Goal: Complete application form: Complete application form

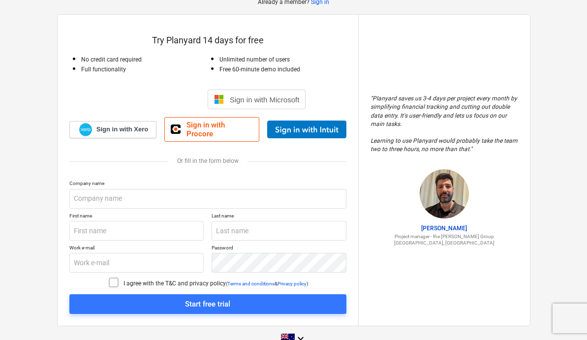
scroll to position [57, 0]
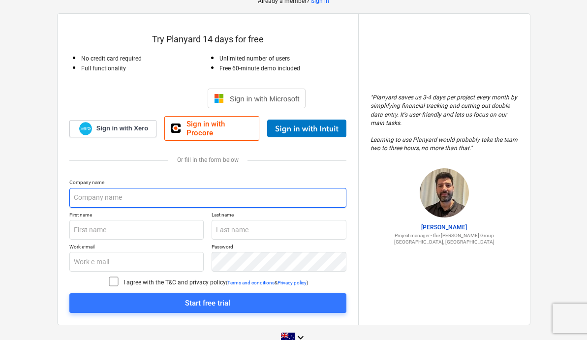
click at [112, 188] on input "text" at bounding box center [207, 198] width 277 height 20
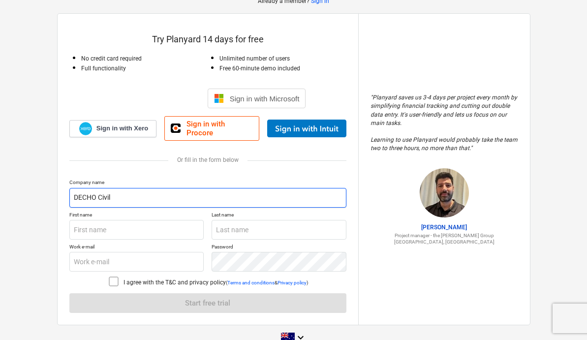
type input "DECHO Civil"
type input "[PERSON_NAME]"
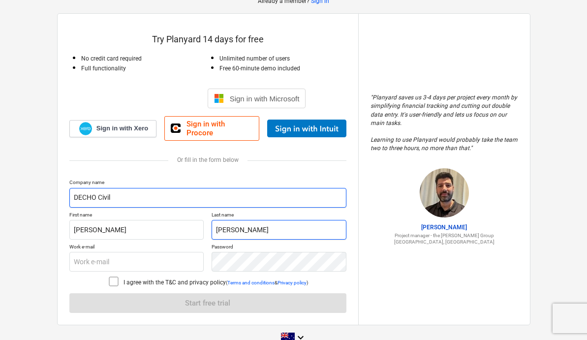
type input "[PERSON_NAME]"
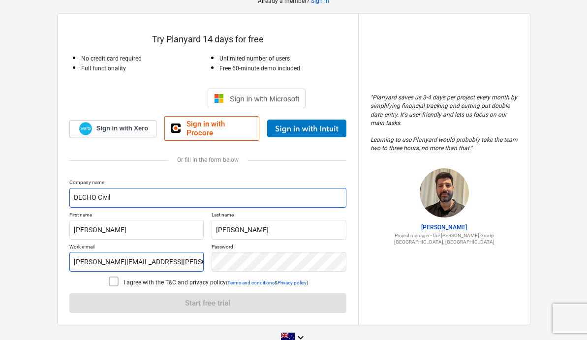
type input "[PERSON_NAME][EMAIL_ADDRESS][PERSON_NAME][DOMAIN_NAME]"
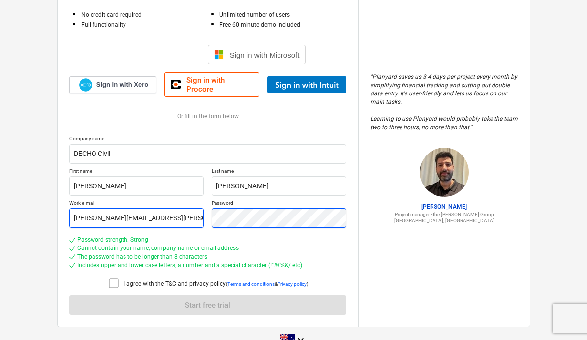
scroll to position [113, 0]
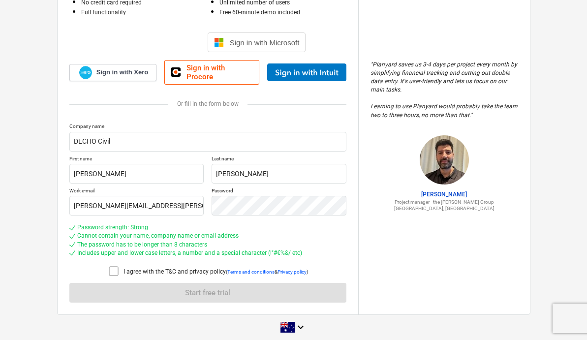
click at [111, 265] on icon at bounding box center [114, 271] width 12 height 12
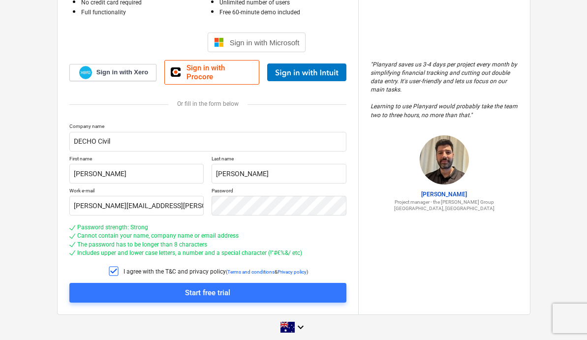
click at [213, 287] on div "Start free trial" at bounding box center [207, 293] width 45 height 13
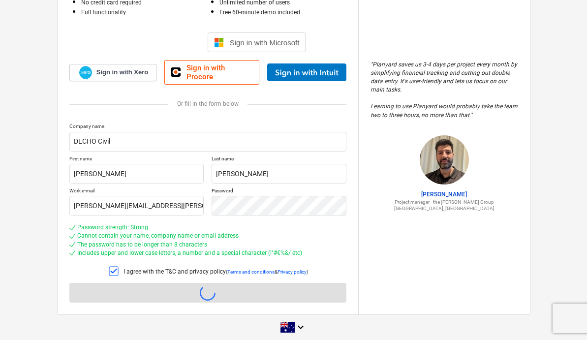
scroll to position [9, 0]
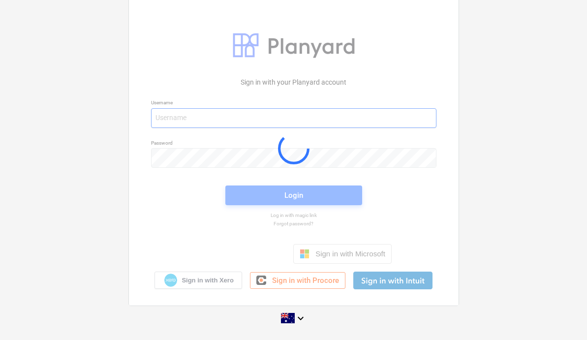
type input "[PERSON_NAME][EMAIL_ADDRESS][PERSON_NAME][DOMAIN_NAME]"
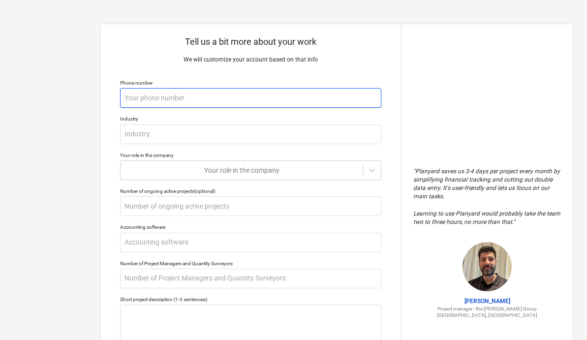
click at [190, 101] on input "text" at bounding box center [250, 98] width 261 height 20
type textarea "x"
type input "0"
type textarea "x"
type input "04"
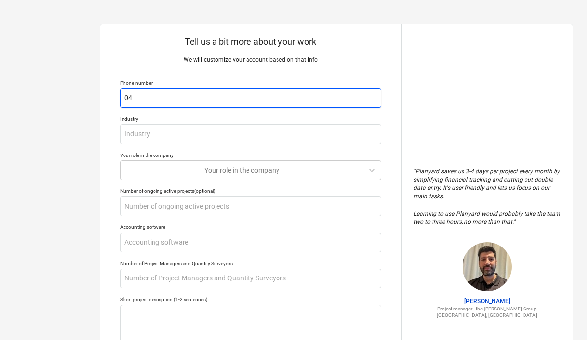
type textarea "x"
type input "049"
type textarea "x"
type input "0494"
type textarea "x"
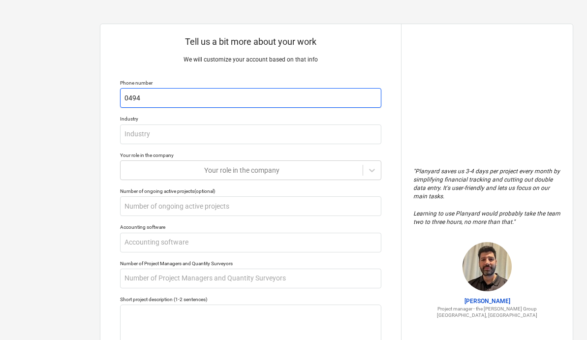
type input "04941"
type textarea "x"
type input "049415"
type textarea "x"
type input "0494153"
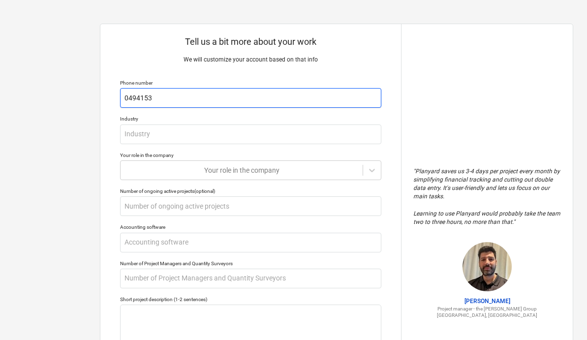
type textarea "x"
type input "04941532"
type textarea "x"
type input "049415325"
type textarea "x"
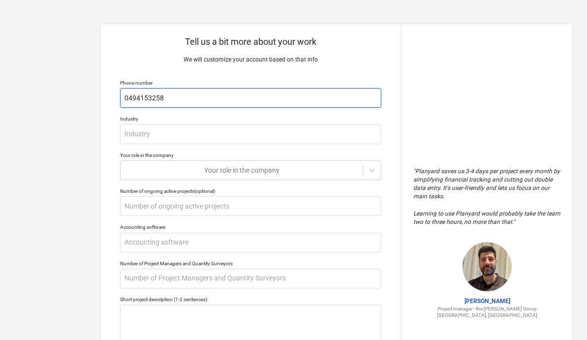
type input "0494153258"
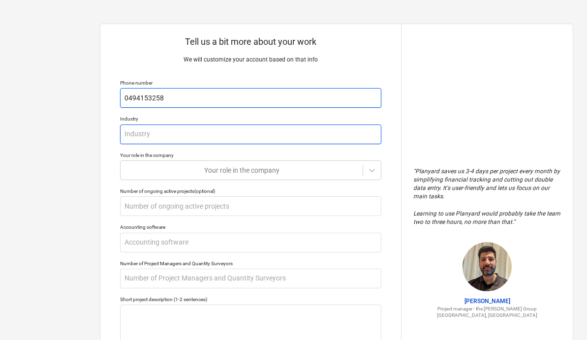
type textarea "x"
type input "C"
type textarea "x"
type input "Co"
type textarea "x"
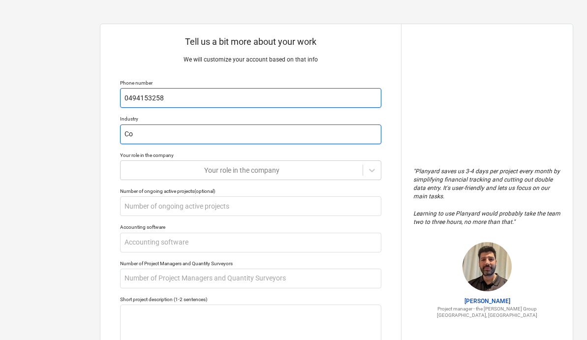
type input "Con"
type textarea "x"
type input "Cons"
type textarea "x"
type input "Const"
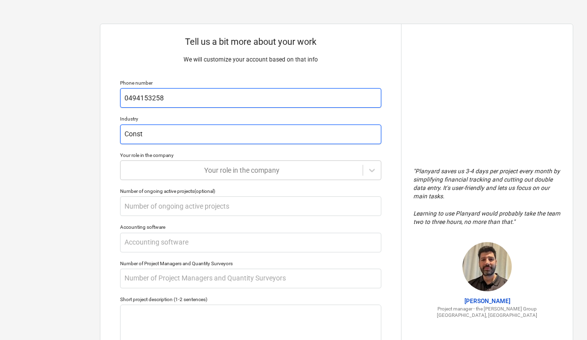
type textarea "x"
type input "Constr"
type textarea "x"
type input "Constru"
type textarea "x"
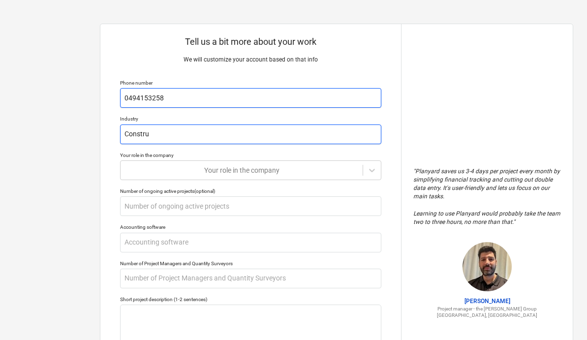
type input "Construc"
type textarea "x"
type input "Construci"
type textarea "x"
type input "Construcit"
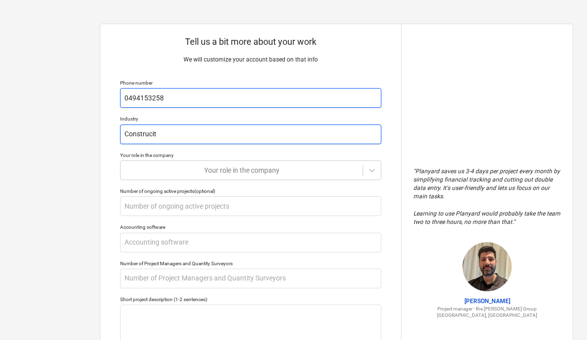
type textarea "x"
type input "Construcito"
type textarea "x"
type input "Construciton"
type textarea "x"
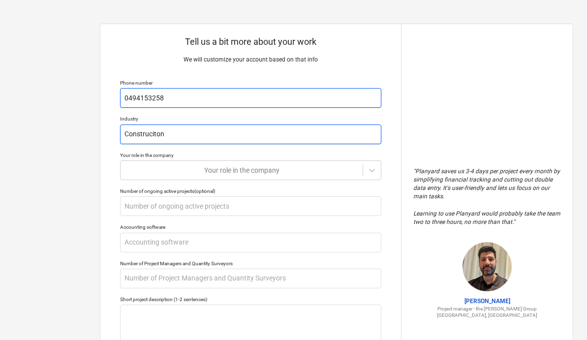
type input "Construciton"
type textarea "x"
type input "Construciton"
type textarea "x"
type input "Construcito"
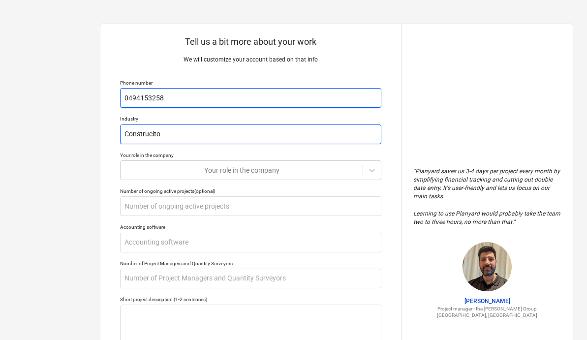
type textarea "x"
type input "Construcit"
type textarea "x"
type input "Construci"
type textarea "x"
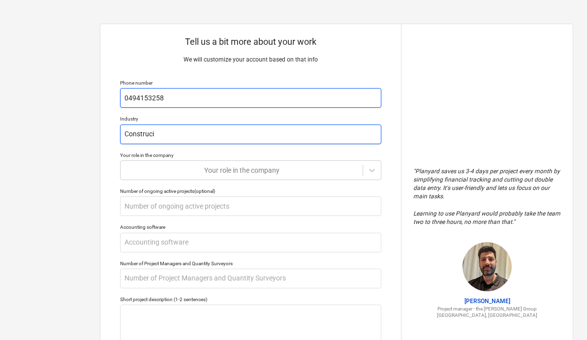
type input "Construc"
type textarea "x"
type input "Construct"
type textarea "x"
type input "Constructi"
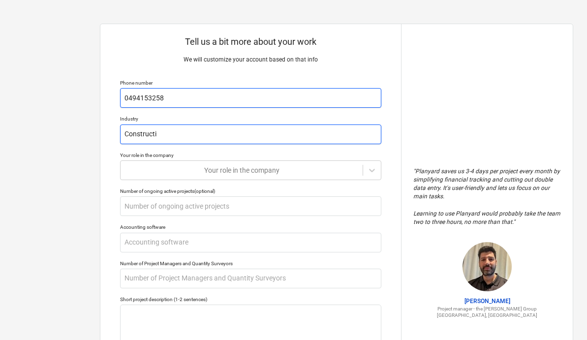
type textarea "x"
type input "Constructio"
type textarea "x"
type input "Construction"
type textarea "x"
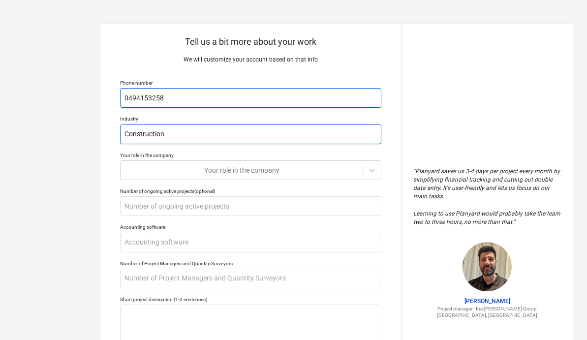
type input "Construction"
type textarea "x"
type input "Construction a"
type textarea "x"
type input "Construction an"
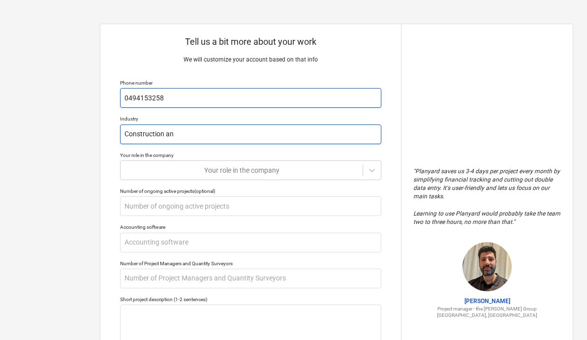
type textarea "x"
type input "Construction and"
type textarea "x"
type input "Construction and"
type textarea "x"
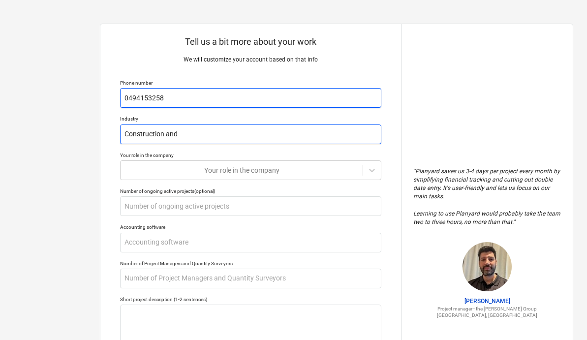
type input "Construction and V"
type textarea "x"
type input "Construction and"
type textarea "x"
type input "Construction and c"
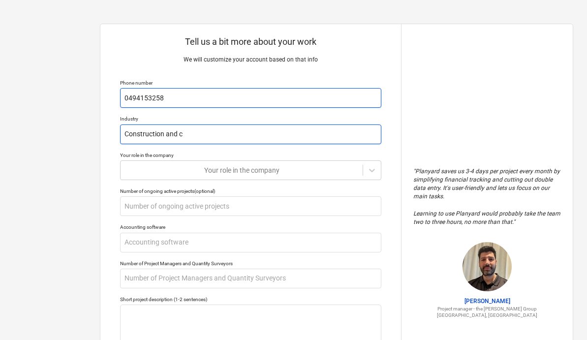
type textarea "x"
type input "Construction and ci"
type textarea "x"
type input "Construction and civ"
type textarea "x"
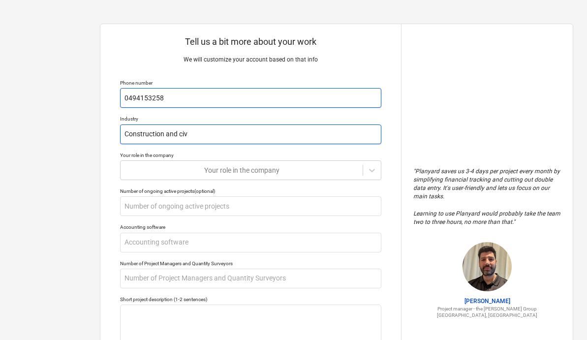
type input "Construction and civi"
type textarea "x"
type input "Construction and civil"
type textarea "x"
type input "Construction and civi"
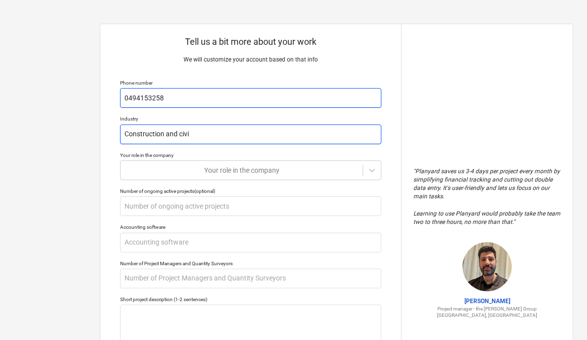
type textarea "x"
type input "Construction and civ"
type textarea "x"
type input "Construction and ci"
type textarea "x"
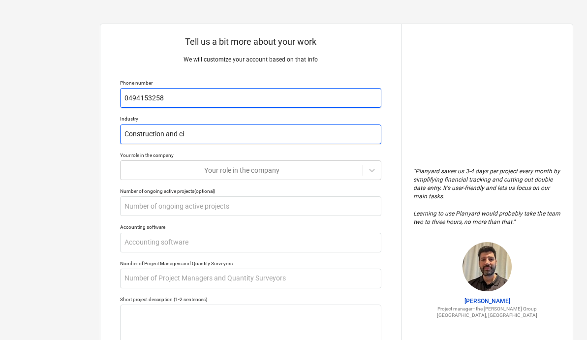
type input "Construction and c"
type textarea "x"
type input "Construction and"
type textarea "x"
type input "Construction and C"
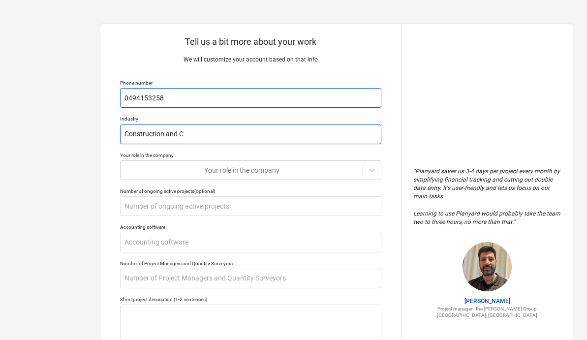
type textarea "x"
type input "Construction and Ci"
type textarea "x"
type input "Construction and Civ"
type textarea "x"
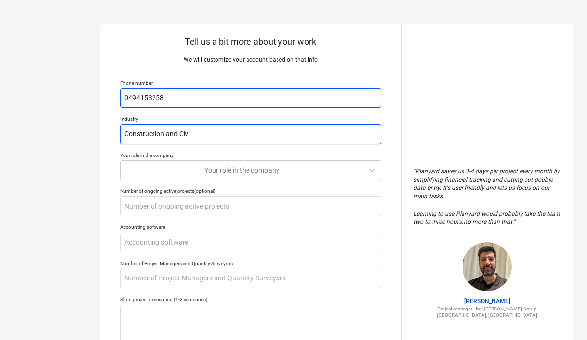
type input "Construction and Civi"
type textarea "x"
type input "Construction and Civil"
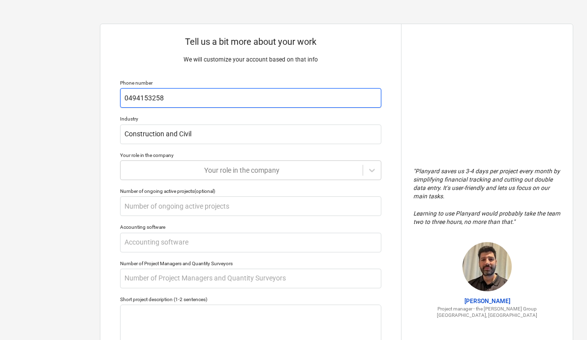
type textarea "x"
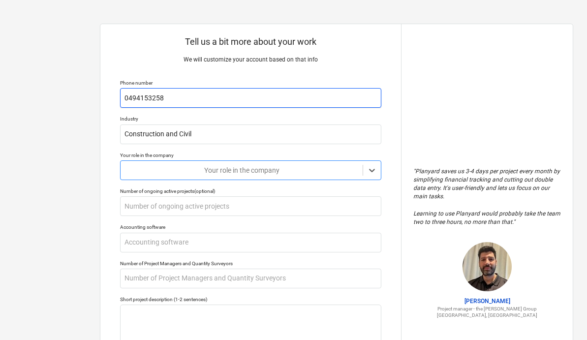
type input "C"
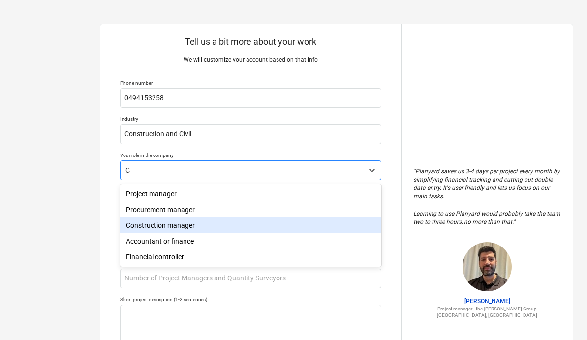
click at [180, 226] on div "Construction manager" at bounding box center [250, 226] width 261 height 16
type textarea "x"
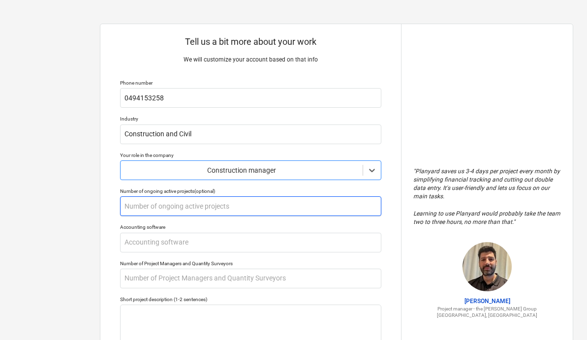
click at [179, 206] on input "text" at bounding box center [250, 206] width 261 height 20
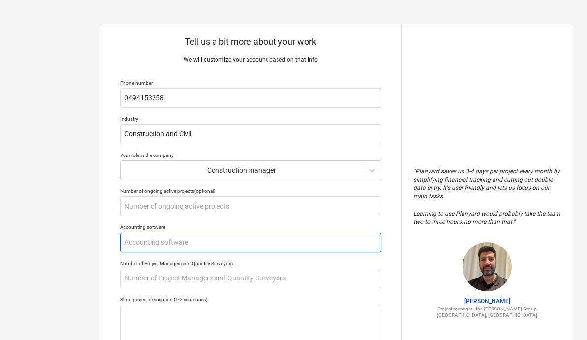
click at [178, 244] on input "text" at bounding box center [250, 243] width 261 height 20
type textarea "x"
type input "X"
type textarea "x"
type input "XE"
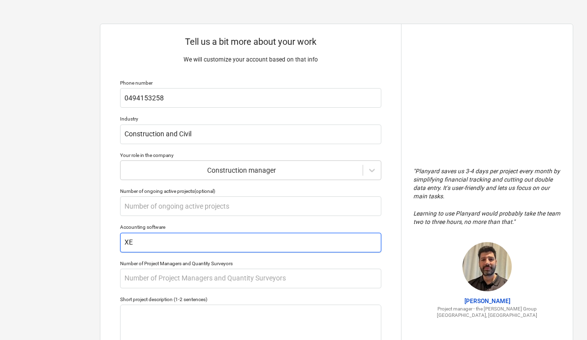
type textarea "x"
type input "XER"
type textarea "x"
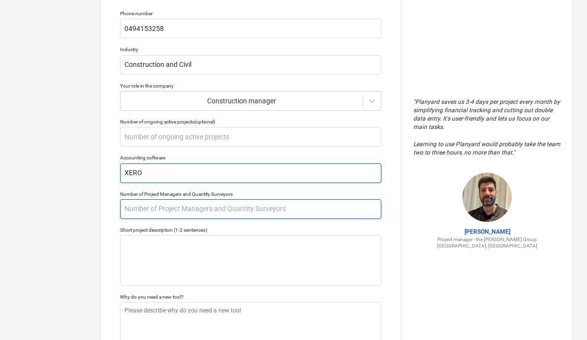
scroll to position [72, 0]
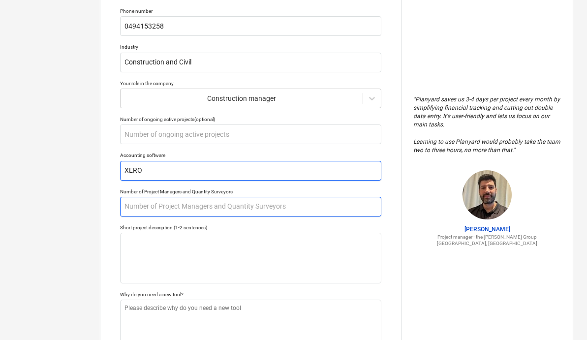
type input "XERO"
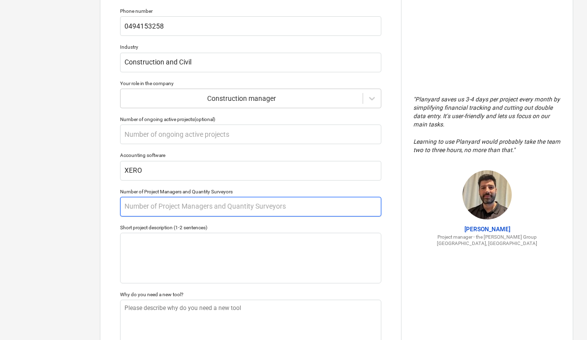
click at [174, 211] on input "text" at bounding box center [250, 207] width 261 height 20
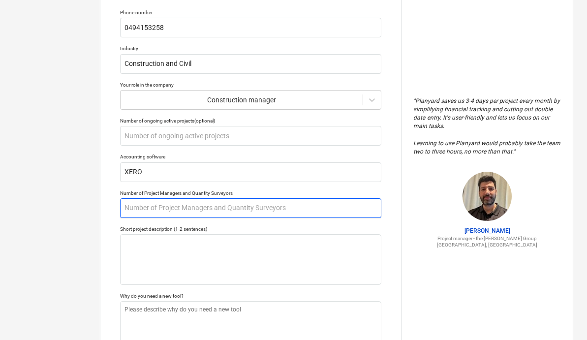
type textarea "x"
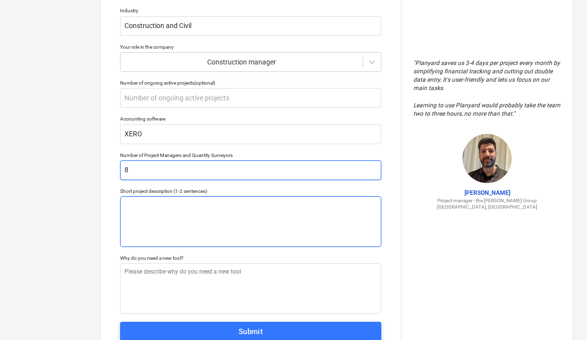
scroll to position [111, 0]
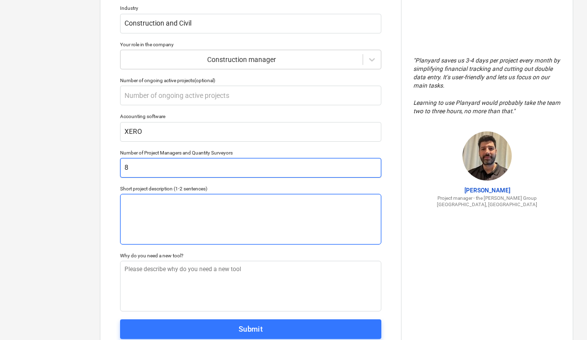
type input "8"
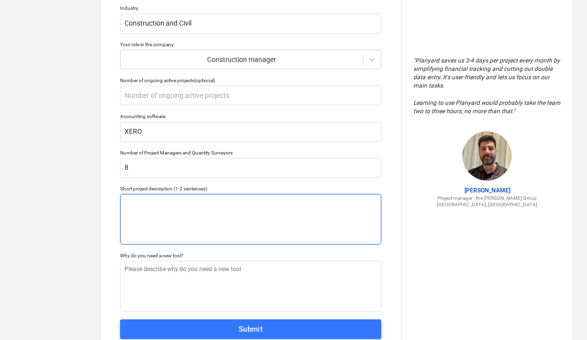
click at [177, 199] on textarea at bounding box center [250, 219] width 261 height 51
type textarea "x"
type textarea "M"
type textarea "x"
type textarea "Mu"
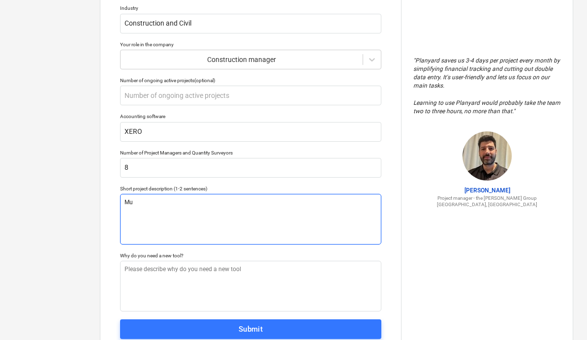
type textarea "x"
type textarea "Mul"
type textarea "x"
type textarea "Mult"
type textarea "x"
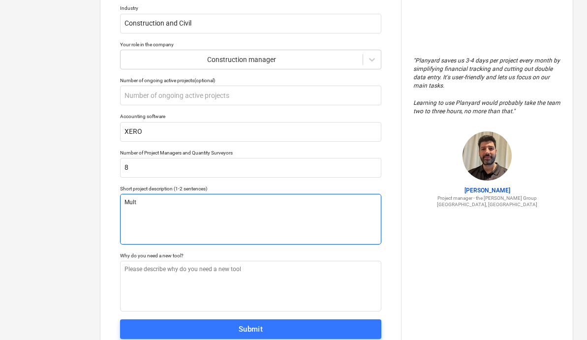
type textarea "Multi"
type textarea "x"
type textarea "Multip"
type textarea "x"
type textarea "Multipl"
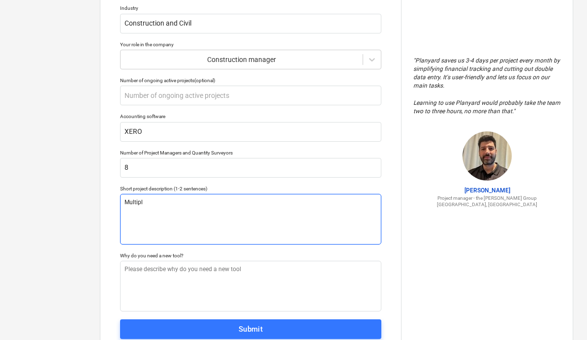
type textarea "x"
type textarea "Multiple"
type textarea "x"
type textarea "Multiple p"
type textarea "x"
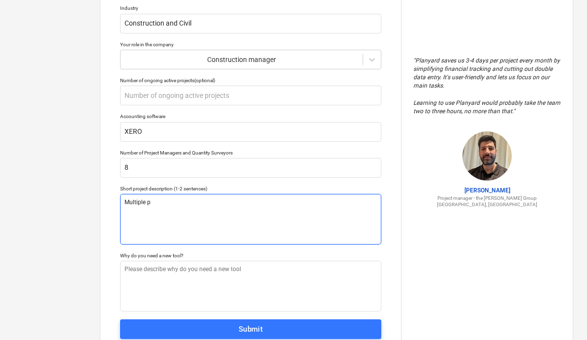
type textarea "Multiple pr"
type textarea "x"
type textarea "Multiple pro"
type textarea "x"
type textarea "Multiple proj"
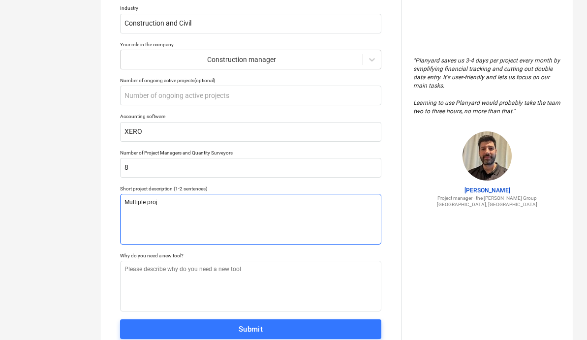
type textarea "x"
type textarea "Multiple projec"
type textarea "x"
type textarea "Multiple project"
type textarea "x"
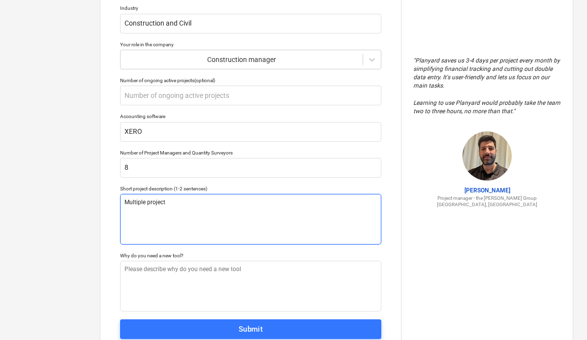
type textarea "Multiple projects"
type textarea "x"
type textarea "Multiple projects."
type textarea "x"
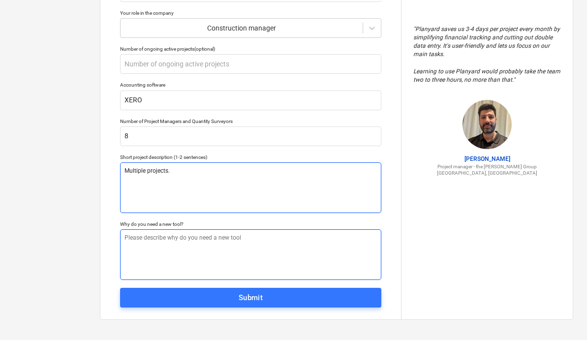
scroll to position [146, 0]
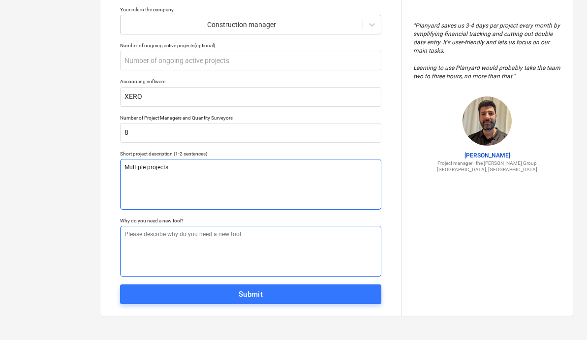
type textarea "Multiple projects."
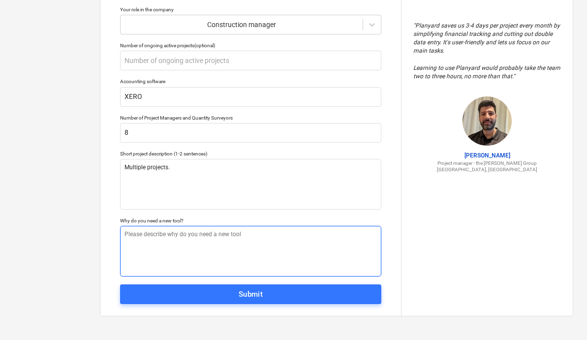
click at [175, 234] on textarea at bounding box center [250, 251] width 261 height 51
type textarea "x"
type textarea "M"
type textarea "x"
type textarea "Ma"
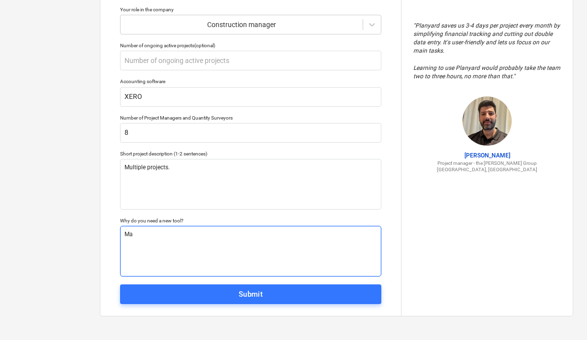
type textarea "x"
type textarea "Mana"
type textarea "x"
type textarea "Manag"
type textarea "x"
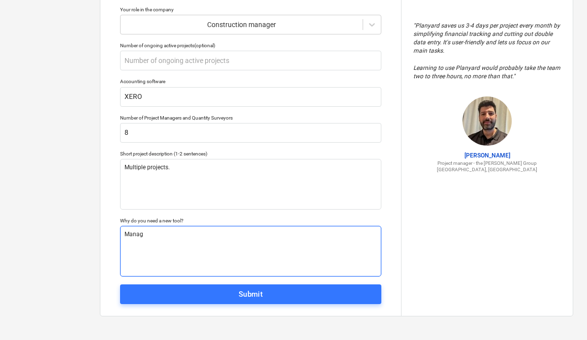
type textarea "Manage"
type textarea "x"
type textarea "Manage"
type textarea "x"
type textarea "Manage m"
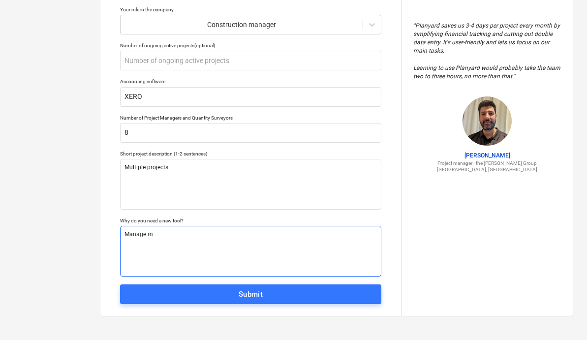
type textarea "x"
type textarea "Manage mu"
type textarea "x"
type textarea "Manage mul"
type textarea "x"
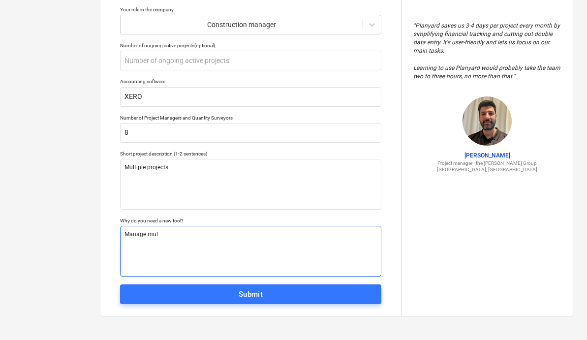
type textarea "Manage mult"
type textarea "x"
type textarea "Manage multi"
type textarea "x"
type textarea "Manage multip"
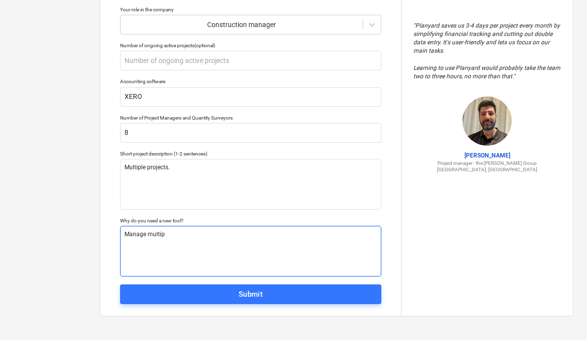
type textarea "x"
type textarea "Manage multipl"
type textarea "x"
type textarea "Manage multiple"
type textarea "x"
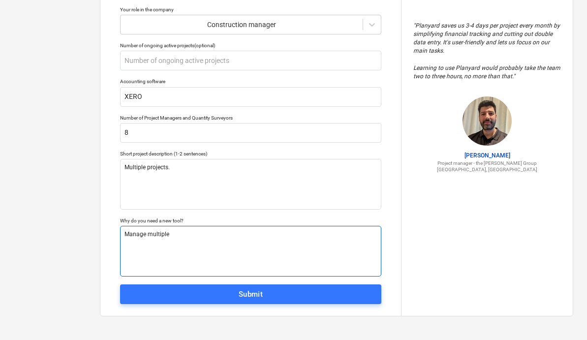
type textarea "Manage multiple"
type textarea "x"
type textarea "Manage multiple t"
type textarea "x"
type textarea "Manage multiple to"
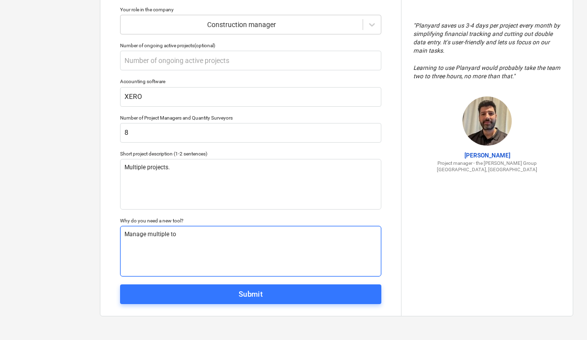
type textarea "x"
type textarea "Manage multiple too"
type textarea "x"
type textarea "Manage multiple tool"
type textarea "x"
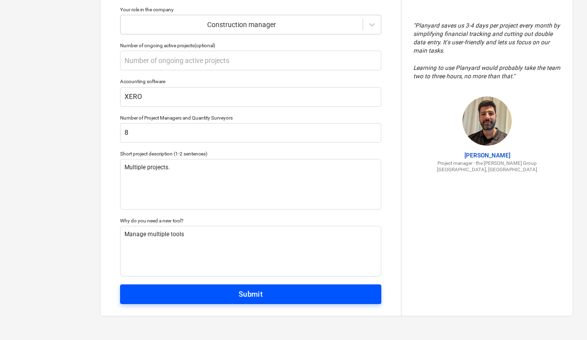
click at [244, 296] on div "Submit" at bounding box center [251, 294] width 25 height 13
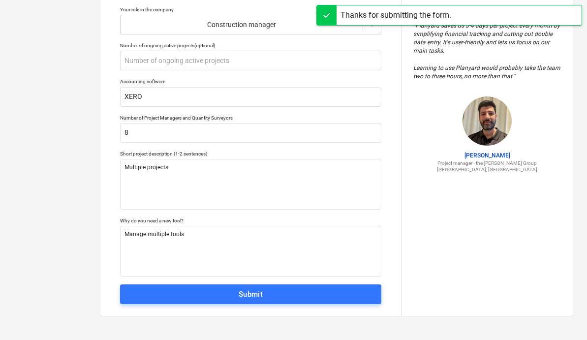
scroll to position [9, 0]
